Goal: Obtain resource: Download file/media

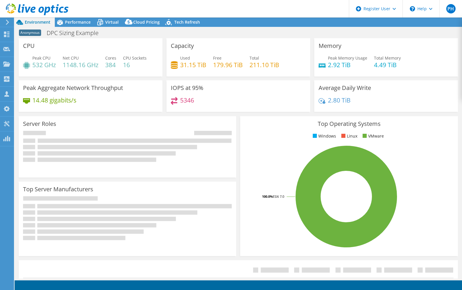
select select "USWest"
select select "USD"
radio input "true"
radio input "false"
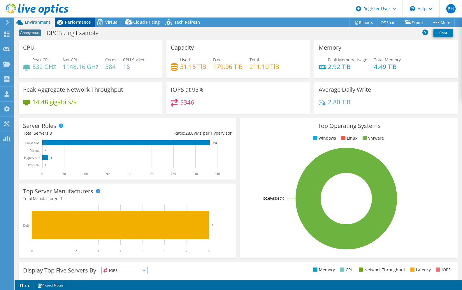
click at [74, 22] on span "Performance" at bounding box center [78, 22] width 26 height 6
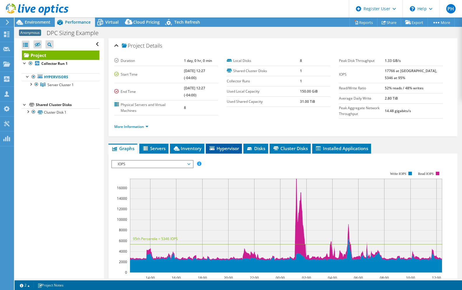
click at [223, 149] on span "Hypervisor" at bounding box center [224, 148] width 30 height 6
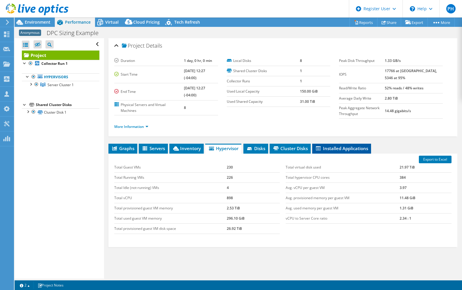
click at [315, 150] on li "Installed Applications" at bounding box center [341, 148] width 59 height 10
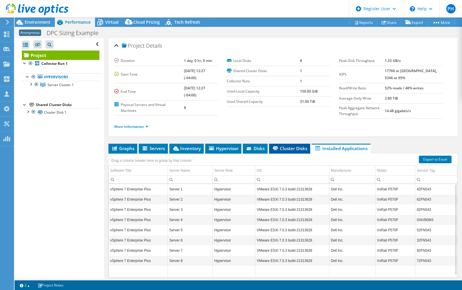
click at [284, 149] on span "Cluster Disks" at bounding box center [289, 148] width 35 height 6
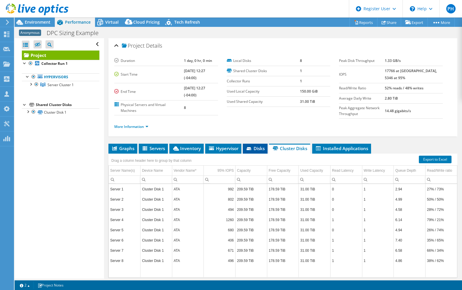
click at [250, 149] on icon at bounding box center [250, 149] width 6 height 4
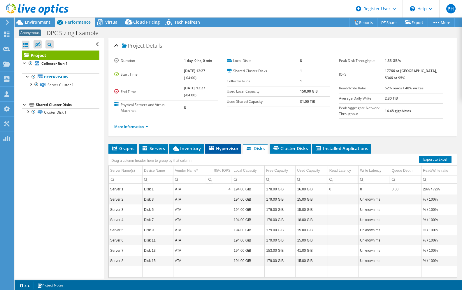
click at [220, 150] on span "Hypervisor" at bounding box center [223, 148] width 30 height 6
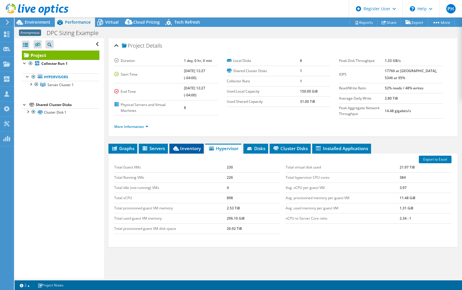
click at [181, 149] on span "Inventory" at bounding box center [186, 148] width 29 height 6
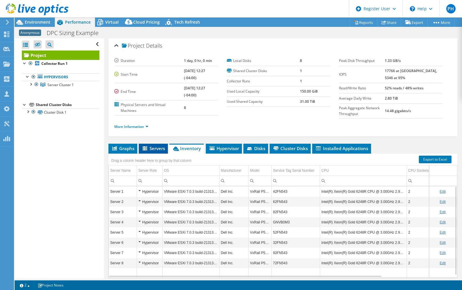
click at [148, 148] on icon at bounding box center [146, 148] width 6 height 5
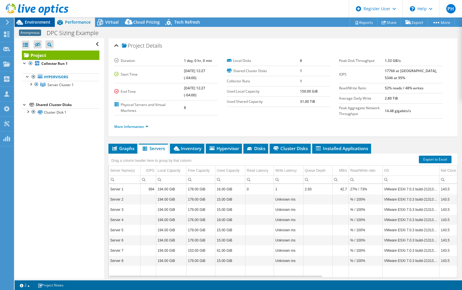
click at [43, 21] on span "Environment" at bounding box center [38, 22] width 26 height 6
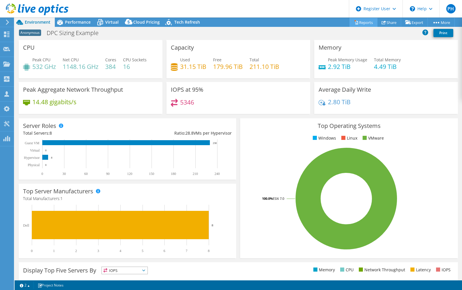
click at [360, 22] on link "Reports" at bounding box center [364, 22] width 28 height 9
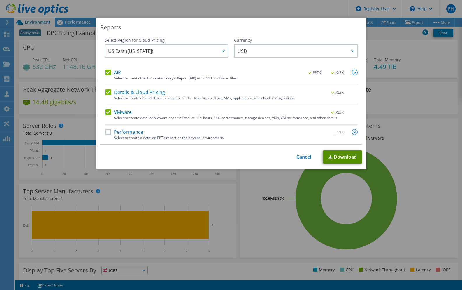
click at [335, 157] on link "Download" at bounding box center [342, 156] width 39 height 13
click at [263, 23] on div "Reports Select Region for Cloud Pricing Asia Pacific ([GEOGRAPHIC_DATA]) [GEOGR…" at bounding box center [231, 93] width 271 height 152
click at [299, 157] on link "Cancel" at bounding box center [304, 157] width 15 height 6
